Goal: Transaction & Acquisition: Purchase product/service

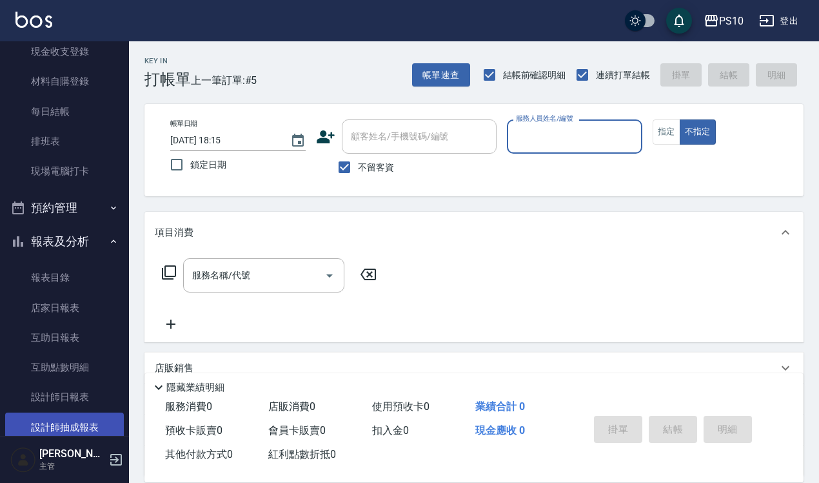
scroll to position [242, 0]
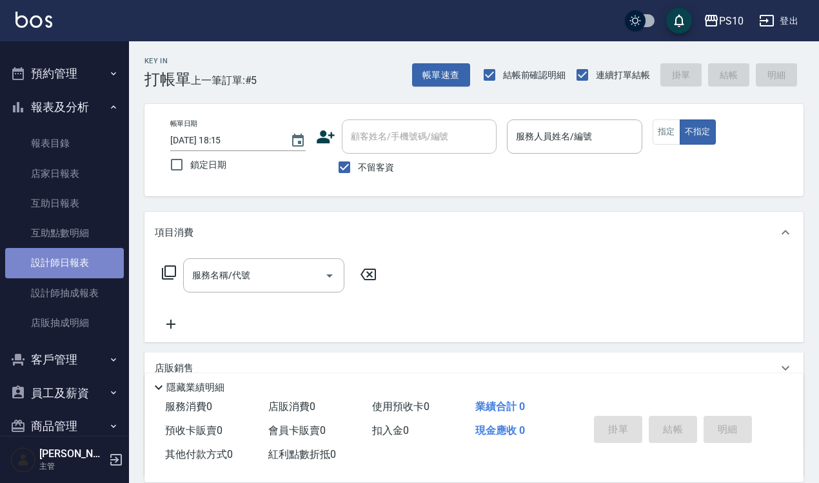
click at [83, 259] on link "設計師日報表" at bounding box center [64, 263] width 119 height 30
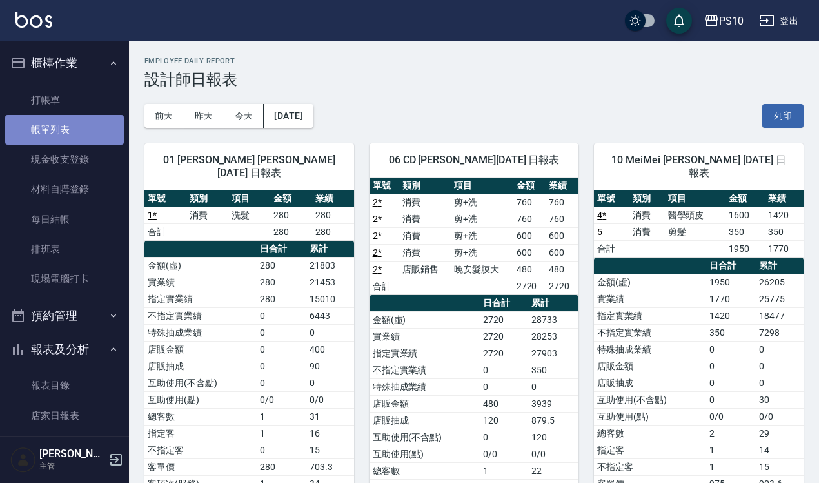
click at [71, 131] on link "帳單列表" at bounding box center [64, 130] width 119 height 30
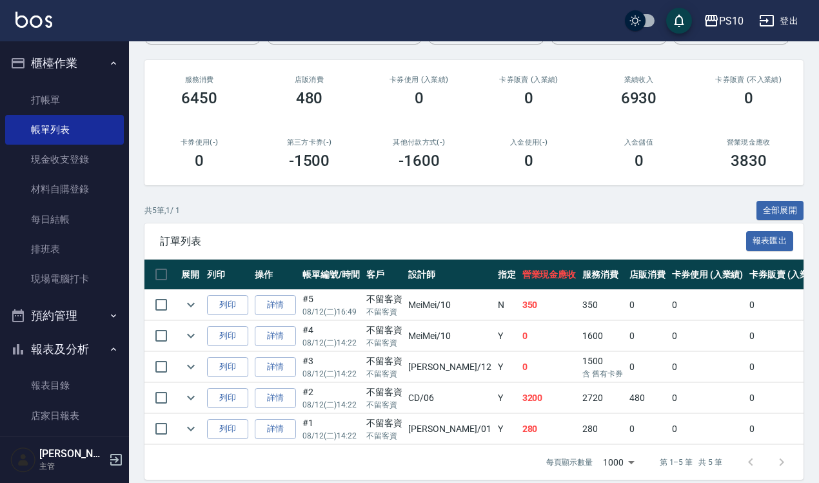
scroll to position [161, 0]
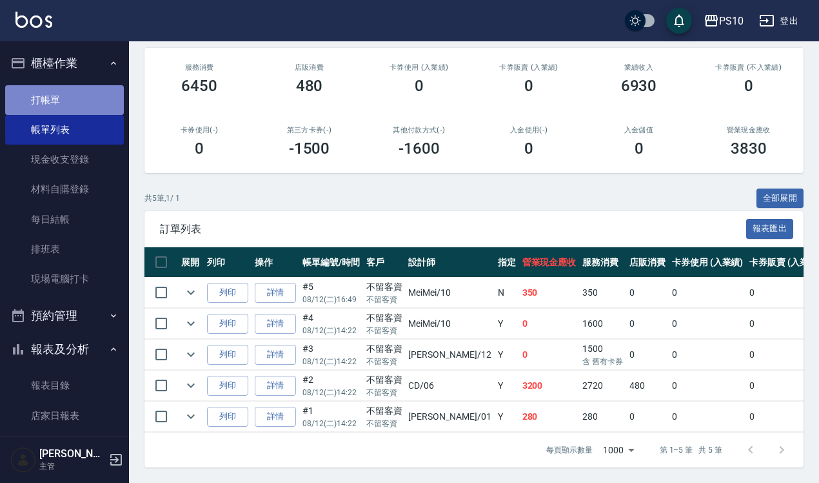
click at [84, 103] on link "打帳單" at bounding box center [64, 100] width 119 height 30
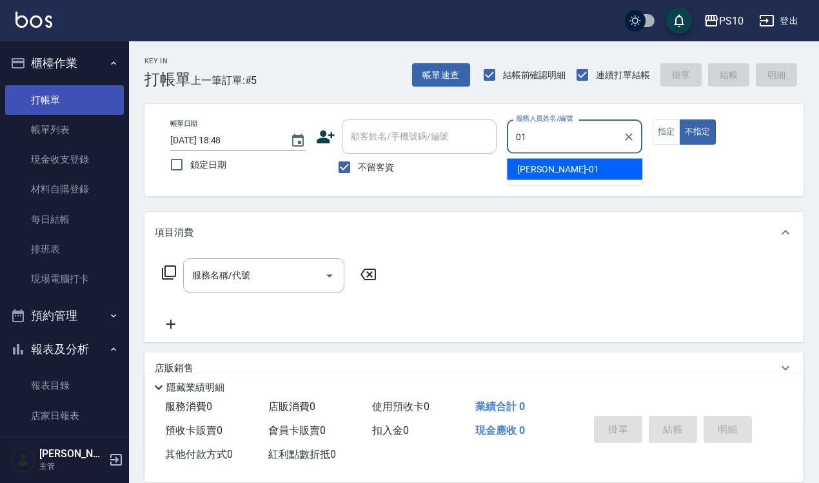
type input "[PERSON_NAME]-01"
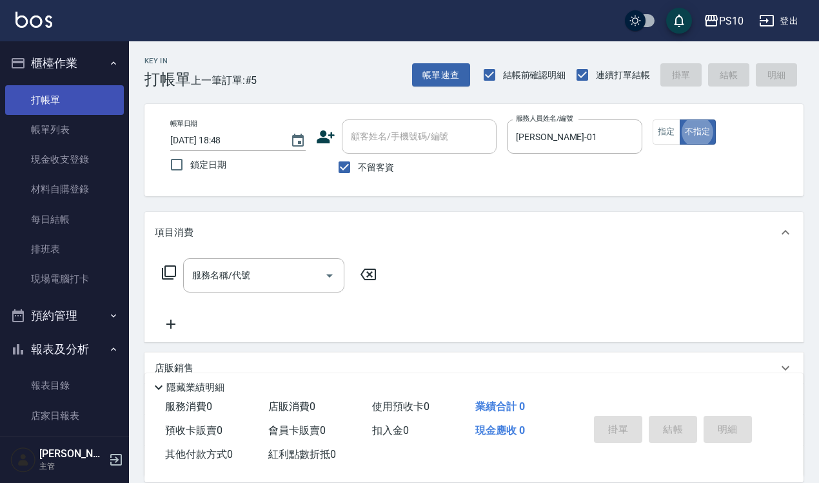
type button "false"
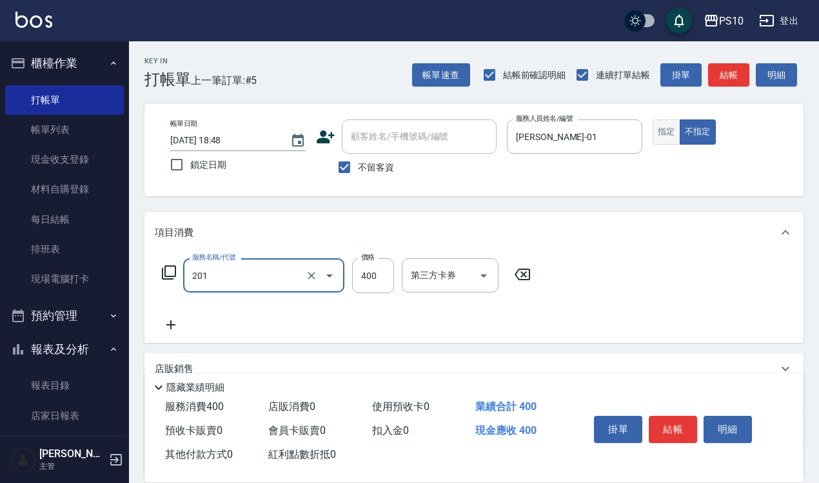
type input "剪髮(201)"
click at [657, 140] on button "指定" at bounding box center [667, 131] width 28 height 25
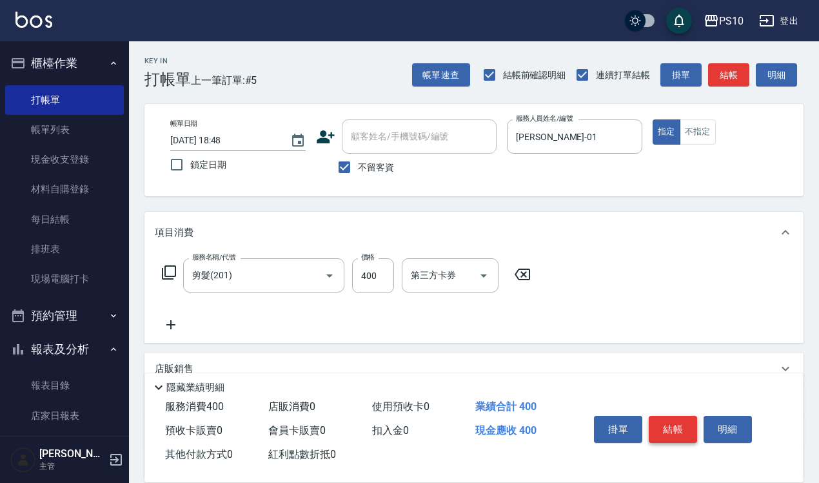
click at [663, 419] on button "結帳" at bounding box center [673, 428] width 48 height 27
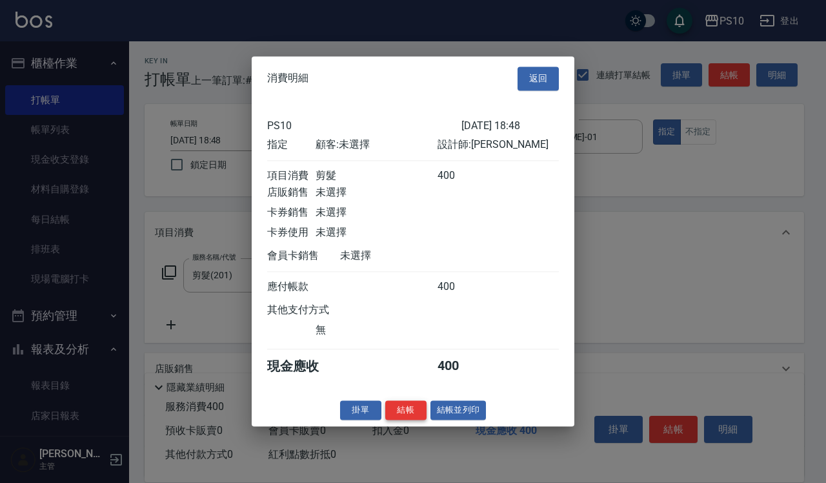
click at [413, 420] on button "結帳" at bounding box center [405, 410] width 41 height 20
